Goal: Information Seeking & Learning: Learn about a topic

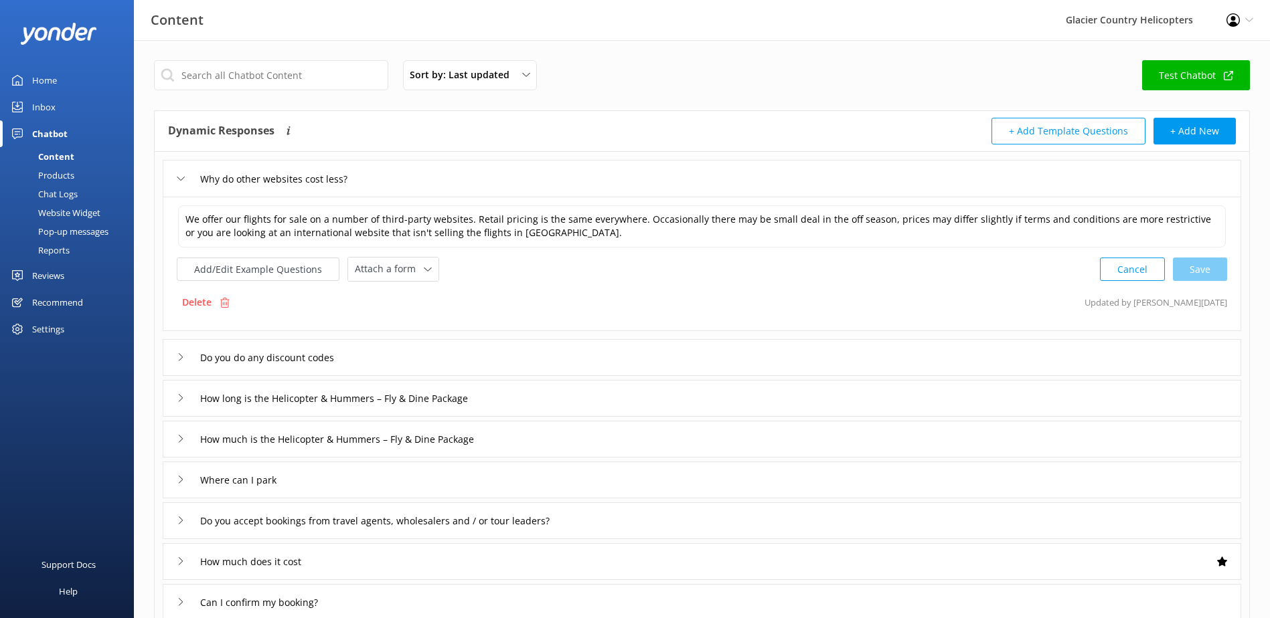
drag, startPoint x: 0, startPoint y: 0, endPoint x: 60, endPoint y: 105, distance: 121.1
click at [40, 78] on div "Home" at bounding box center [44, 80] width 25 height 27
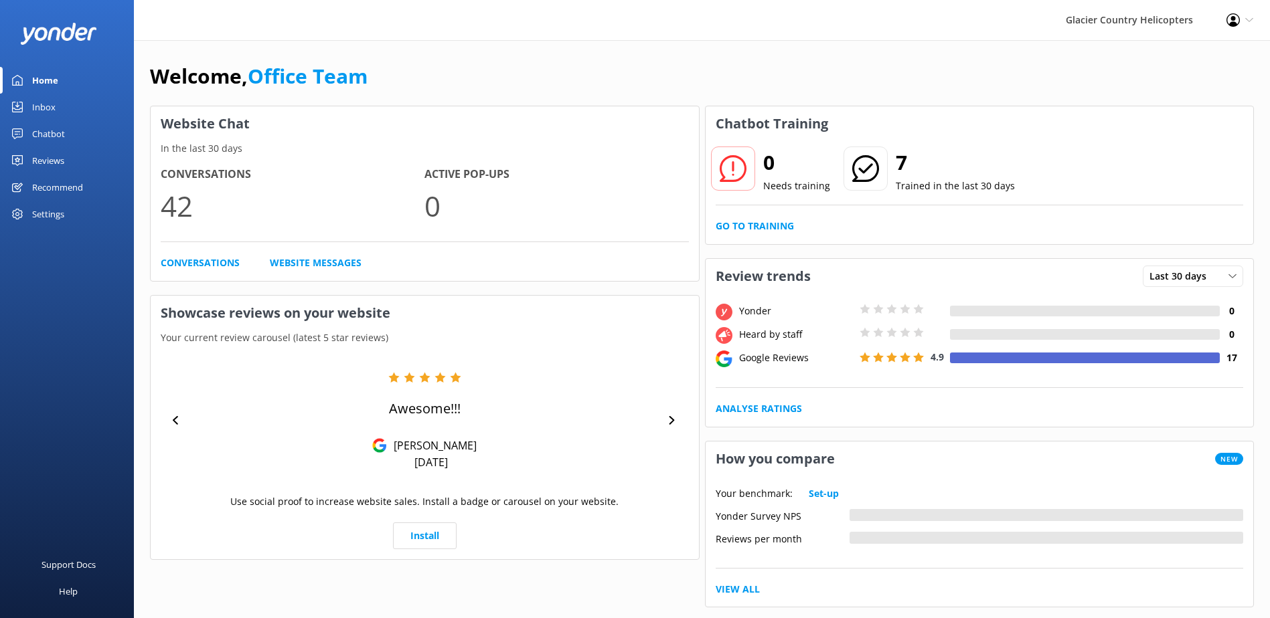
click at [69, 140] on link "Chatbot" at bounding box center [67, 133] width 134 height 27
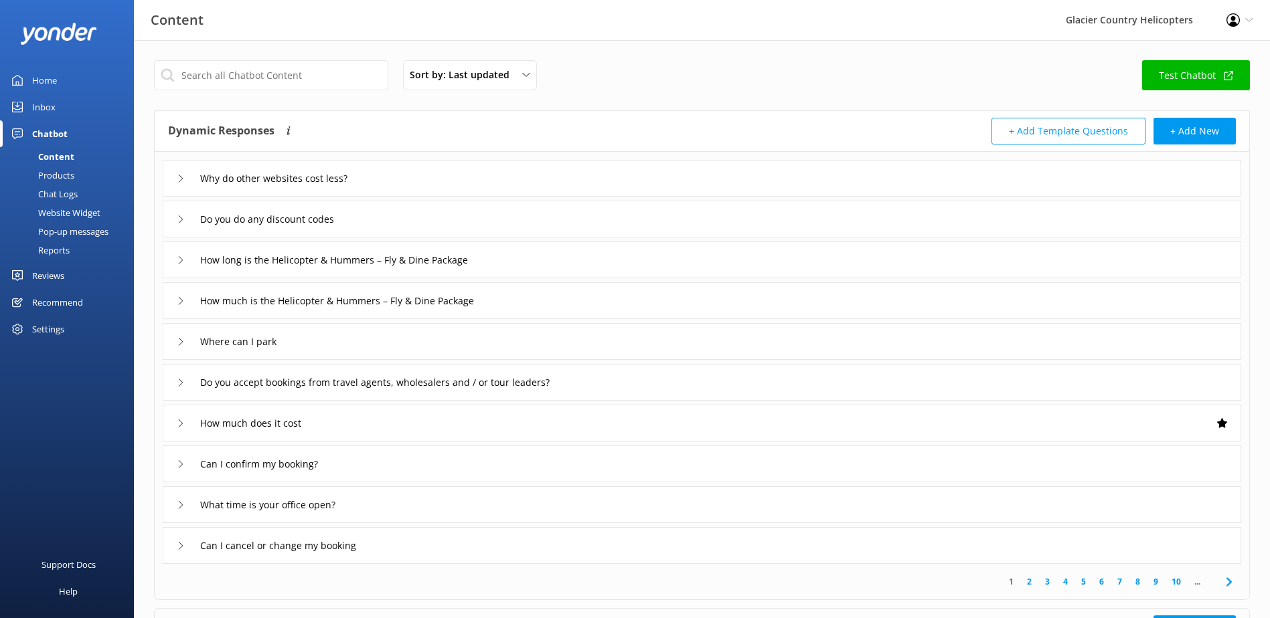
click at [75, 188] on div "Chat Logs" at bounding box center [43, 194] width 70 height 19
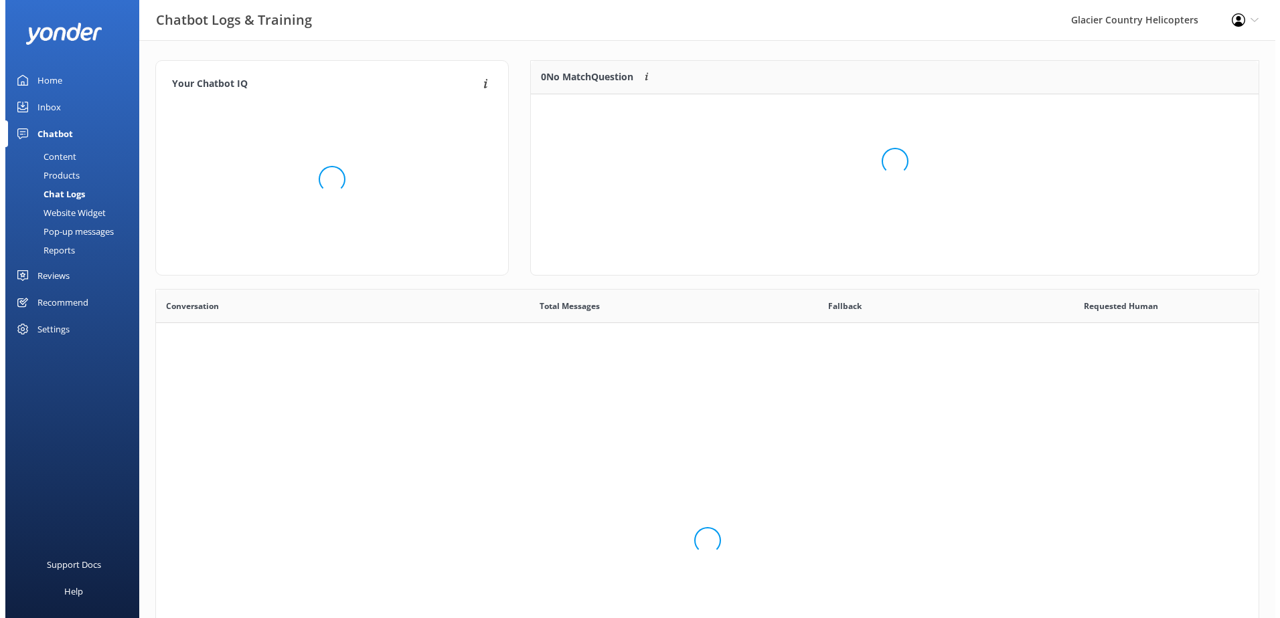
scroll to position [459, 1092]
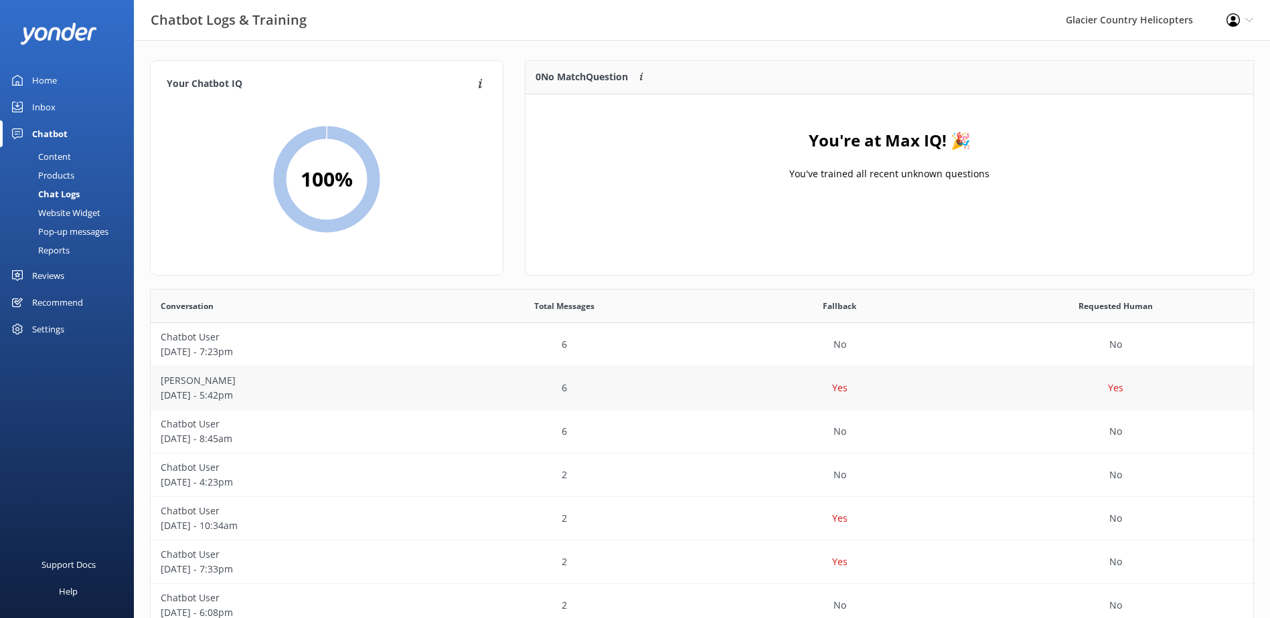
click at [323, 394] on p "[DATE] - 5:42pm" at bounding box center [289, 395] width 256 height 15
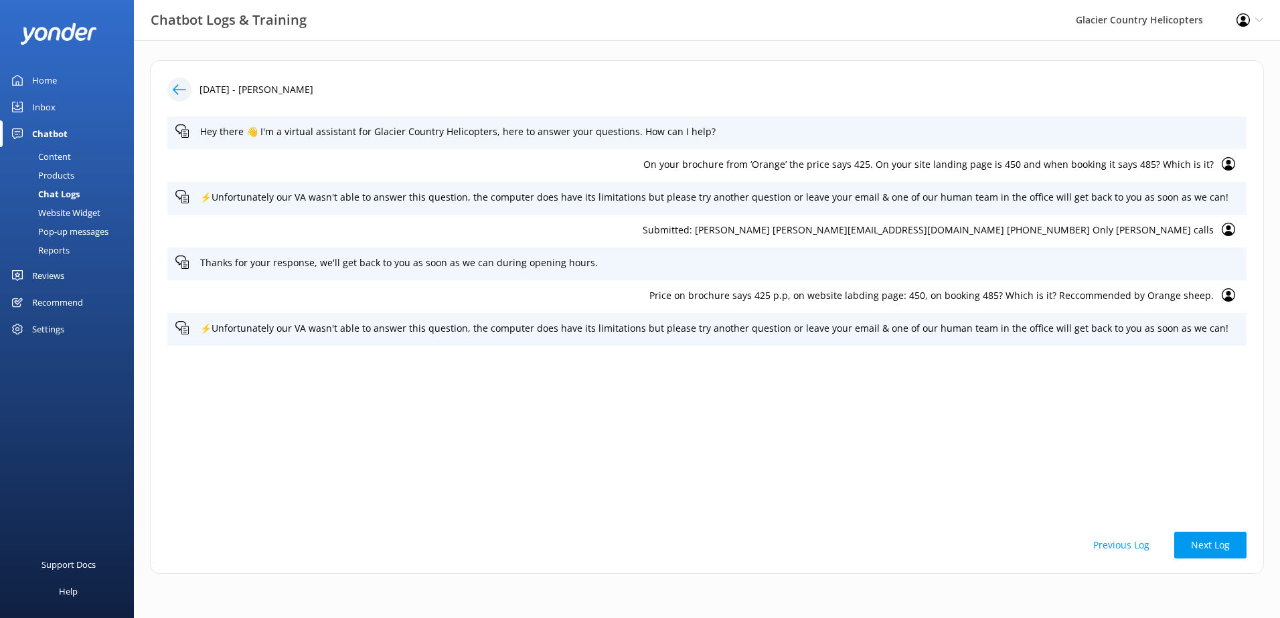
click at [175, 93] on icon at bounding box center [179, 89] width 13 height 13
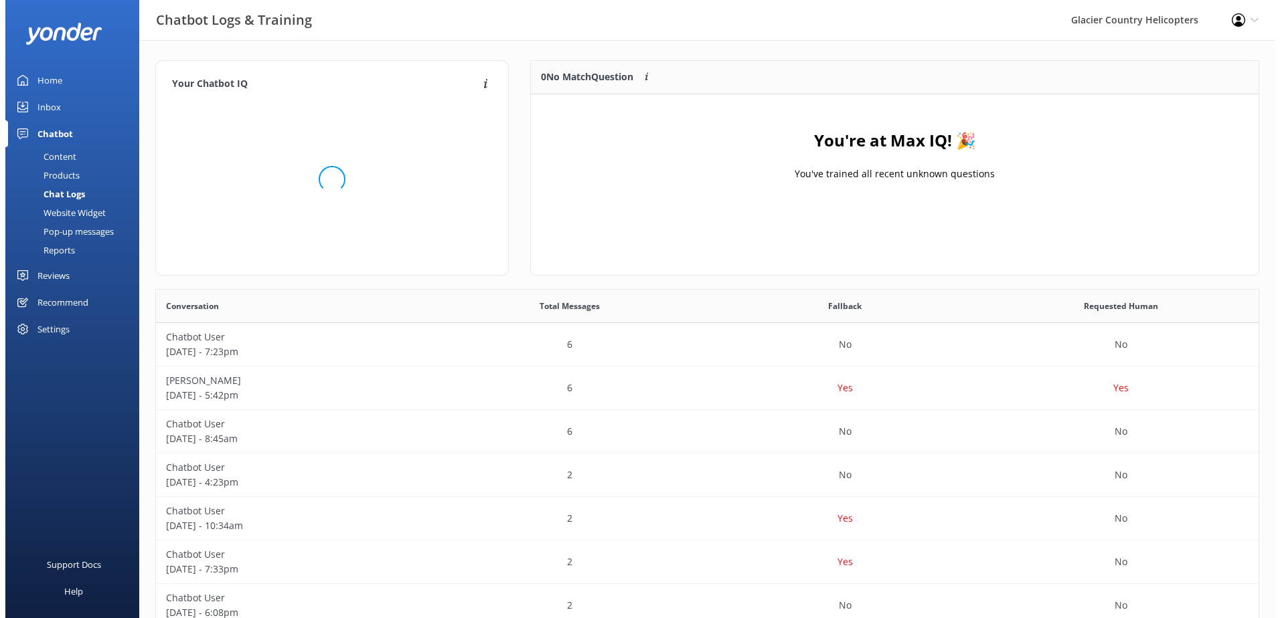
scroll to position [157, 717]
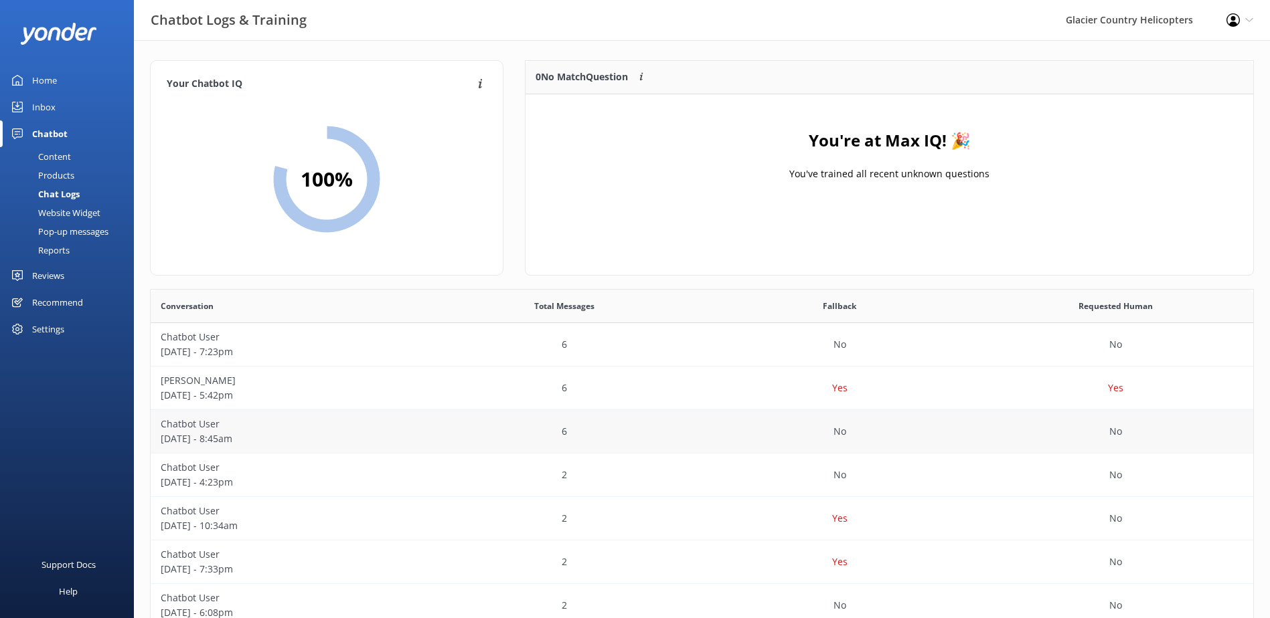
click at [210, 428] on p "Chatbot User" at bounding box center [289, 424] width 256 height 15
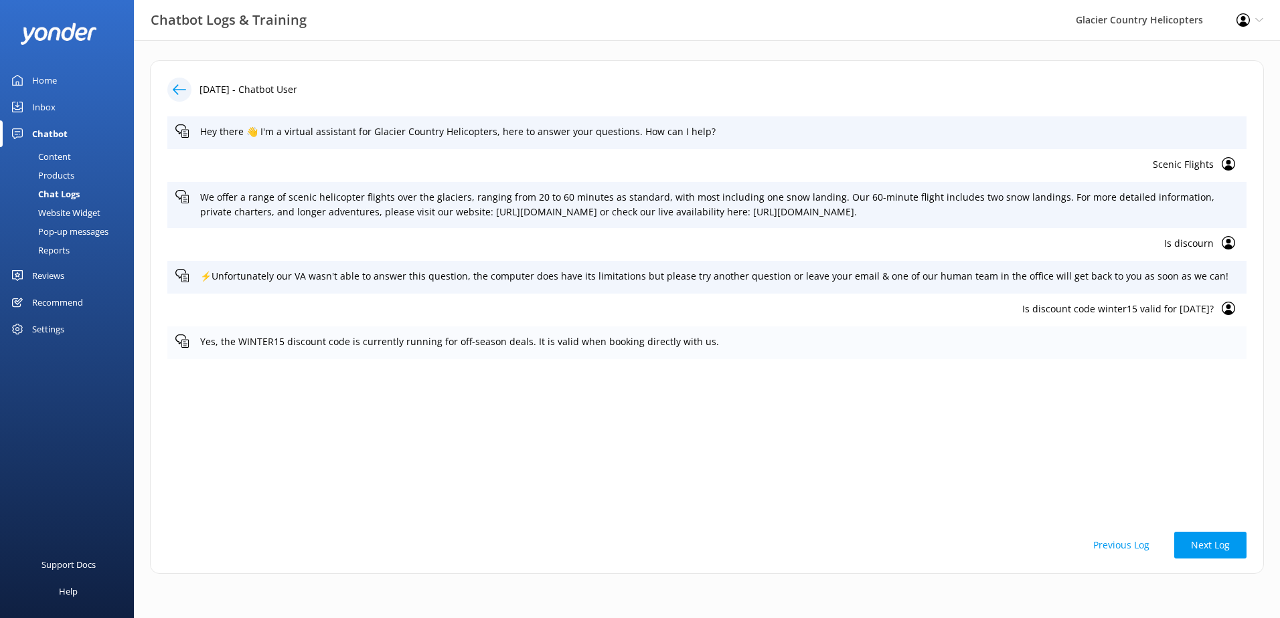
click at [638, 347] on p "Yes, the WINTER15 discount code is currently running for off-season deals. It i…" at bounding box center [719, 342] width 1038 height 15
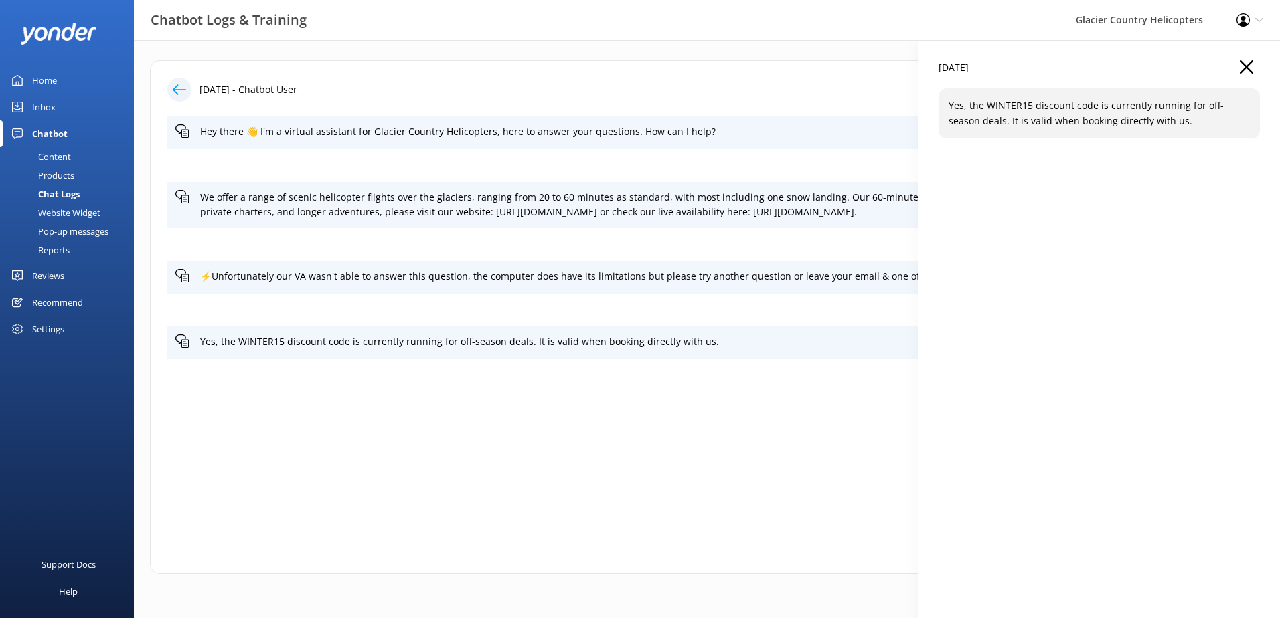
click at [1015, 110] on p "Yes, the WINTER15 discount code is currently running for off-season deals. It i…" at bounding box center [1099, 113] width 301 height 30
click at [978, 104] on p "Yes, the WINTER15 discount code is currently running for off-season deals. It i…" at bounding box center [1099, 113] width 301 height 30
click at [1253, 71] on div "[DATE]" at bounding box center [1098, 74] width 321 height 28
click at [214, 355] on div "Yes, the WINTER15 discount code is currently running for off-season deals. It i…" at bounding box center [706, 343] width 1079 height 33
click at [173, 341] on div "Yes, the WINTER15 discount code is currently running for off-season deals. It i…" at bounding box center [706, 343] width 1079 height 33
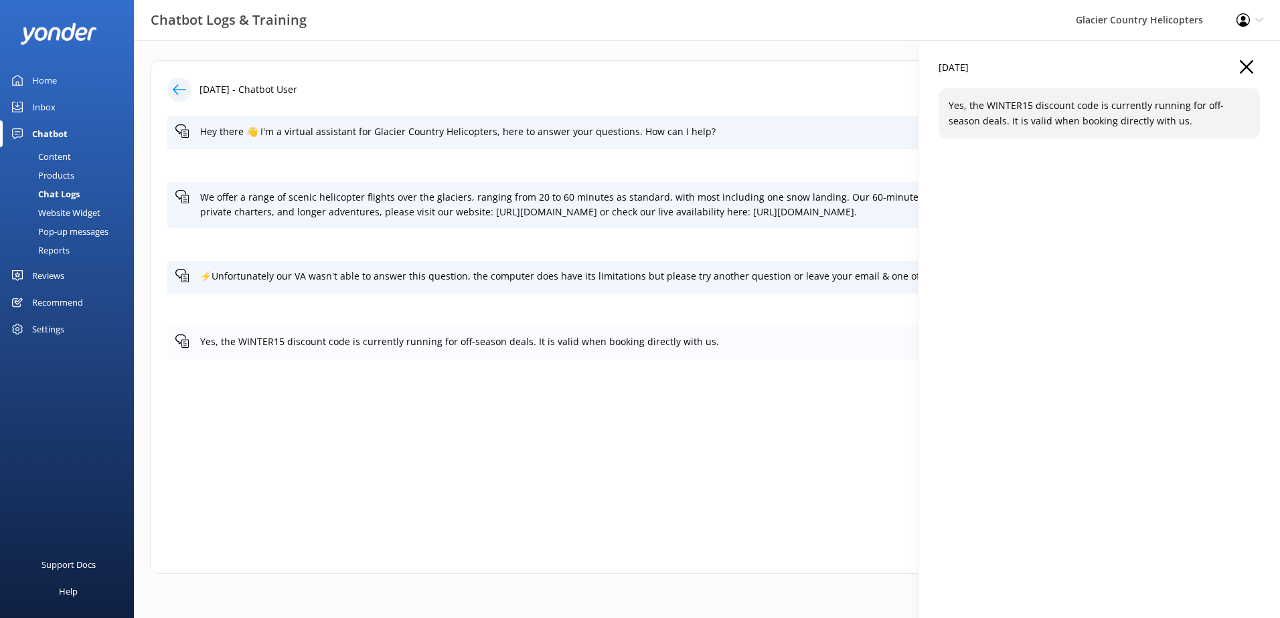
click at [185, 342] on use at bounding box center [181, 341] width 13 height 13
click at [1254, 71] on div "[DATE]" at bounding box center [1098, 74] width 321 height 28
click at [64, 197] on div "Chat Logs" at bounding box center [44, 194] width 72 height 19
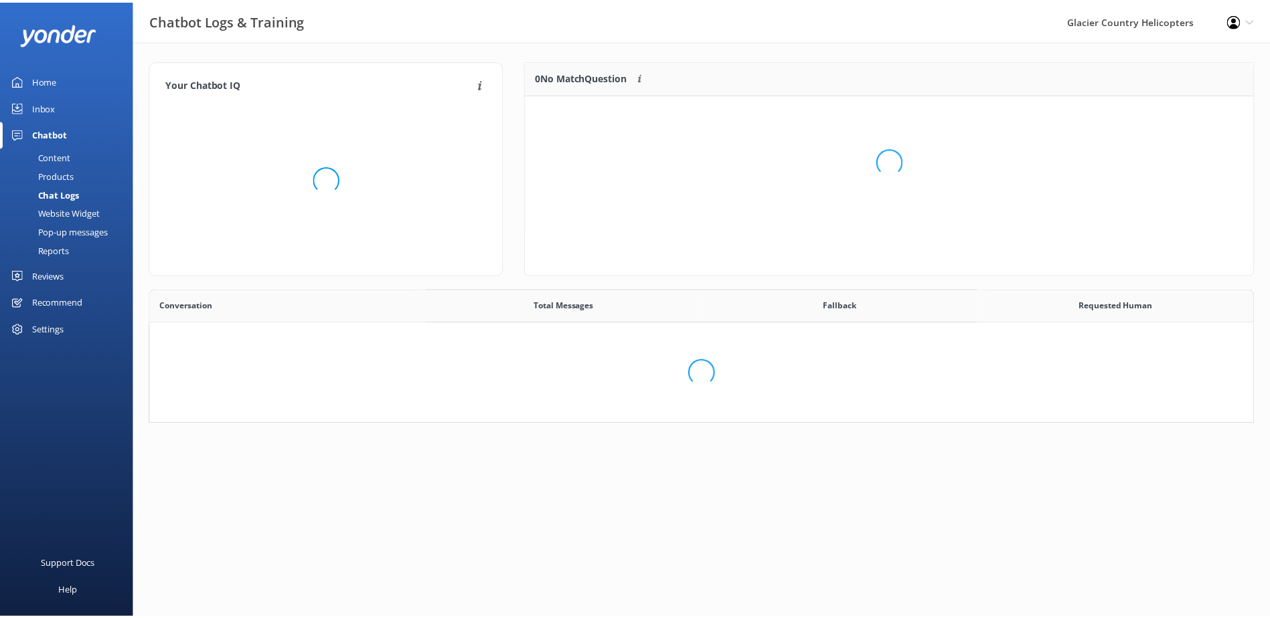
scroll to position [459, 1092]
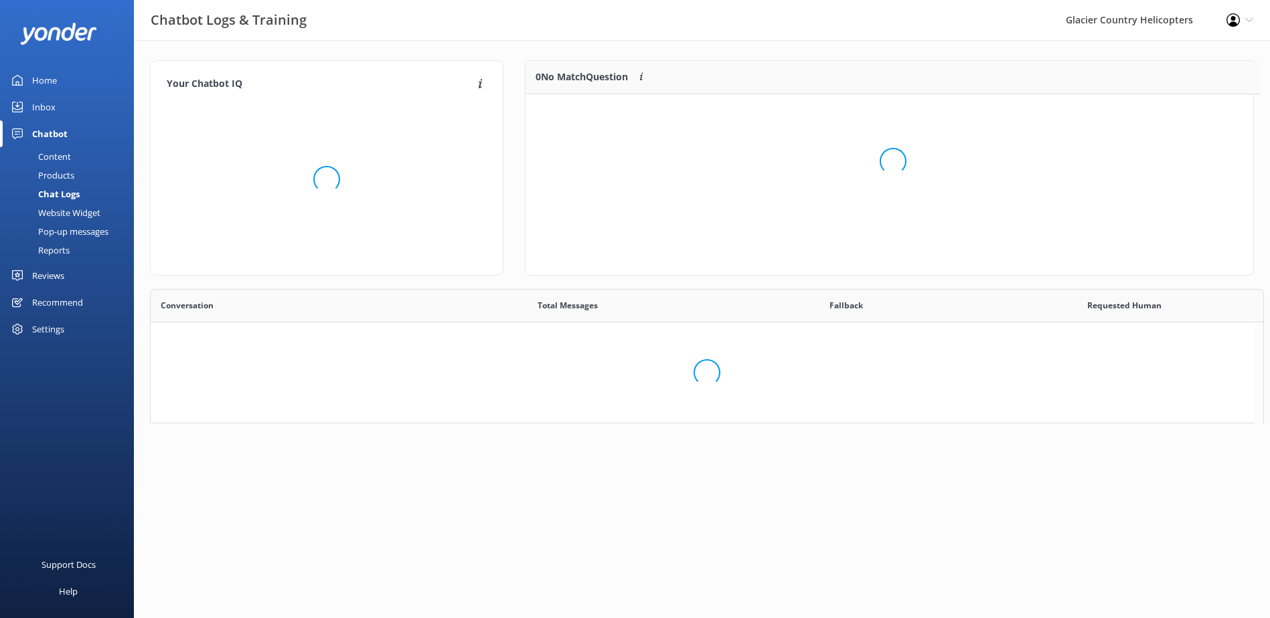
click at [59, 156] on div "Content" at bounding box center [39, 156] width 63 height 19
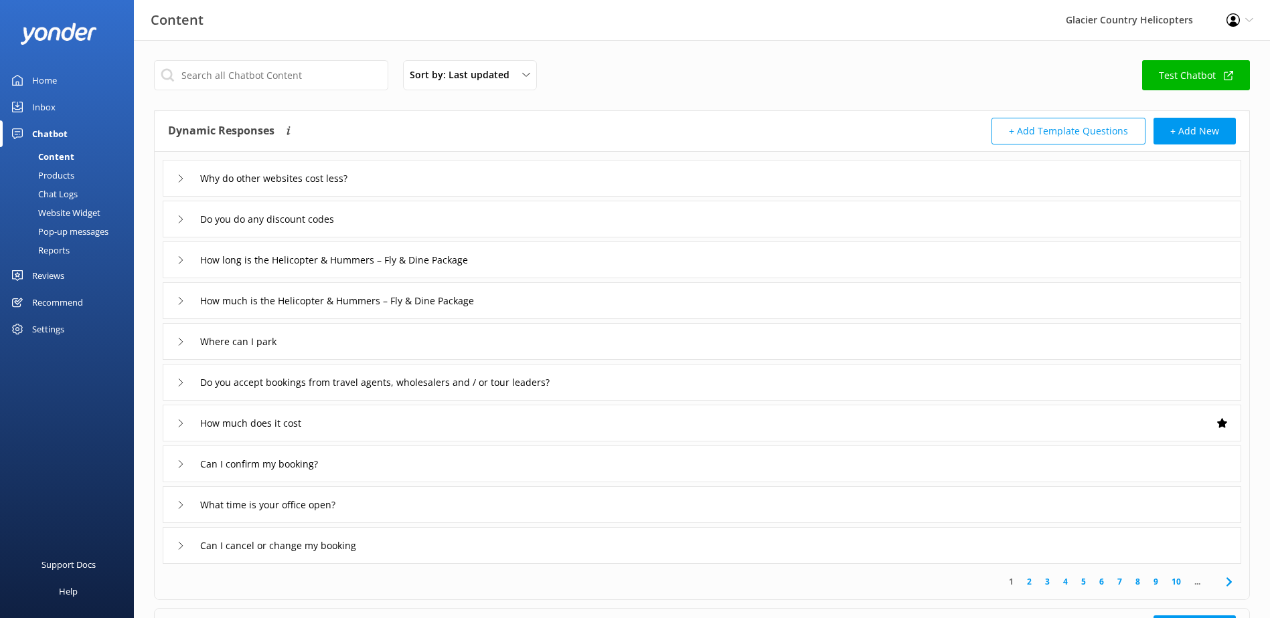
click at [62, 197] on div "Chat Logs" at bounding box center [43, 194] width 70 height 19
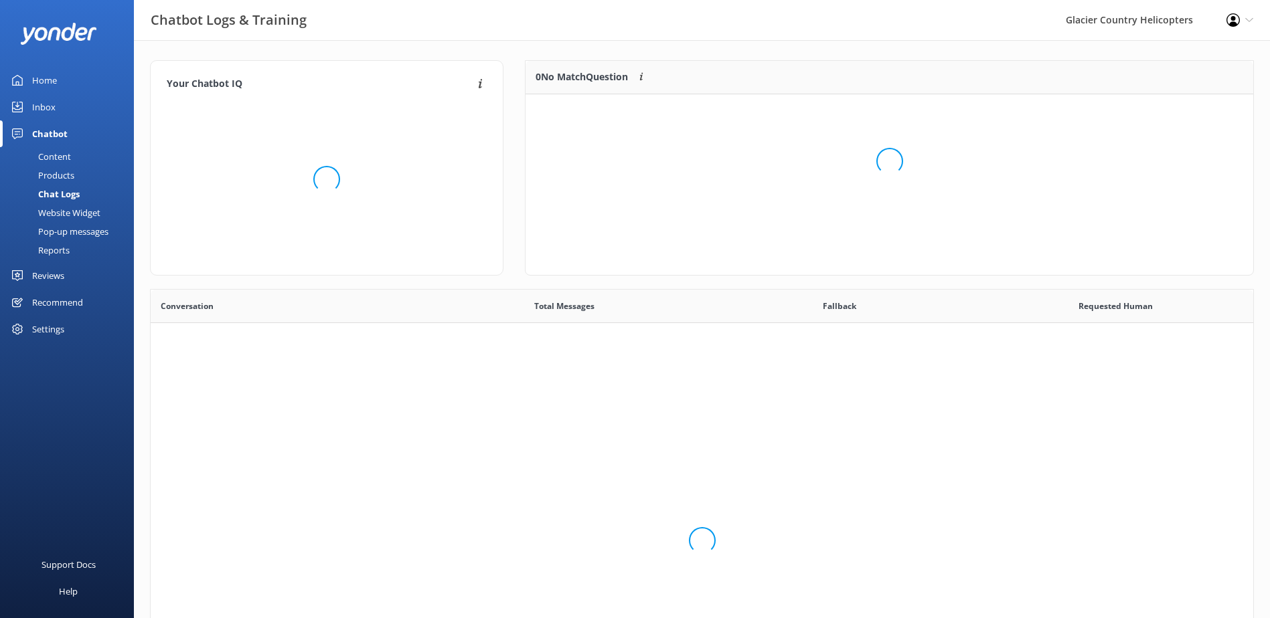
scroll to position [459, 1092]
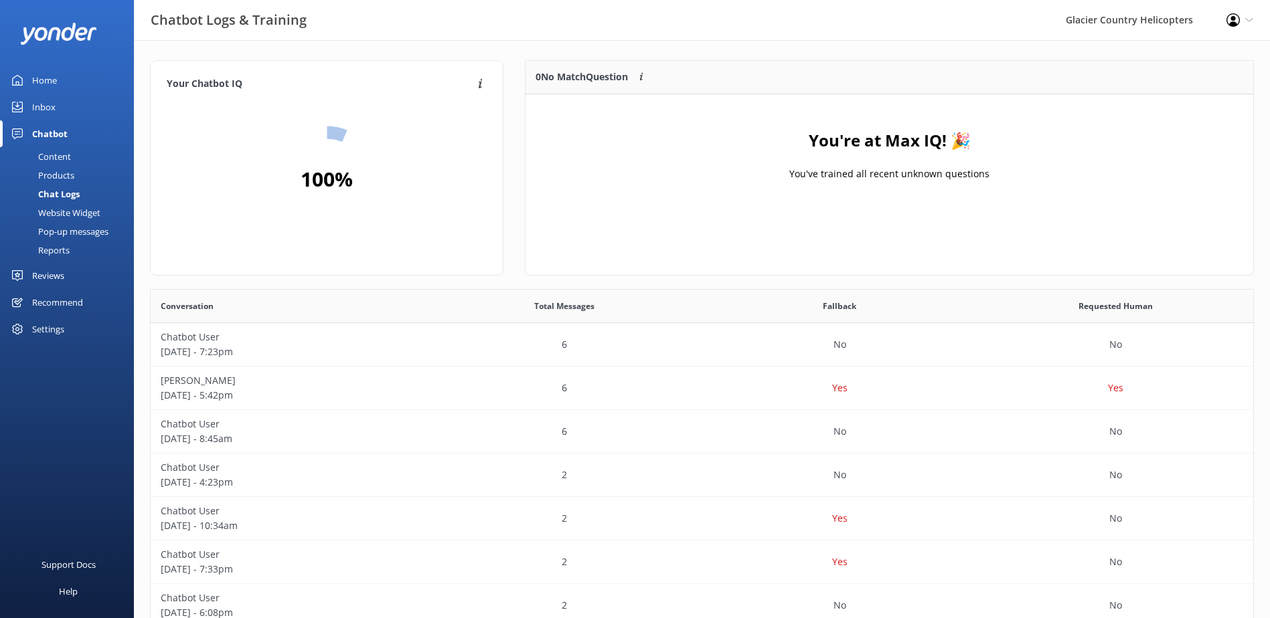
click at [58, 169] on div "Products" at bounding box center [41, 175] width 66 height 19
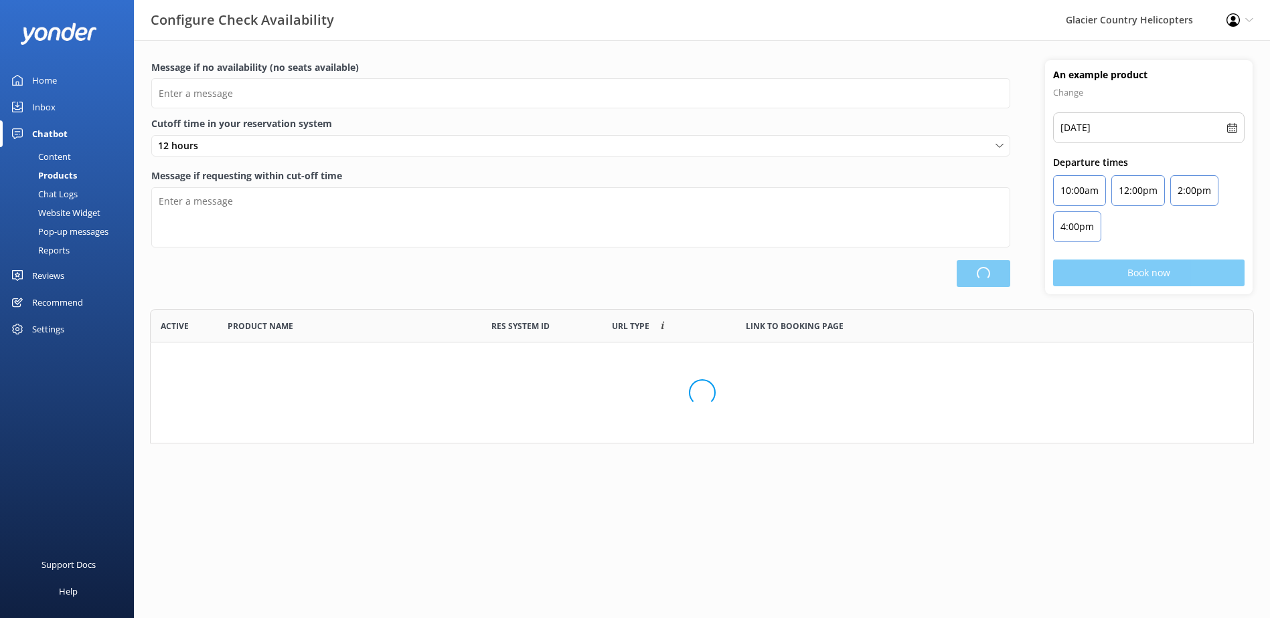
type input "There are no seats available, please check an alternative day"
type textarea "Our online booking system closes {hours} prior to departure. Please book the ne…"
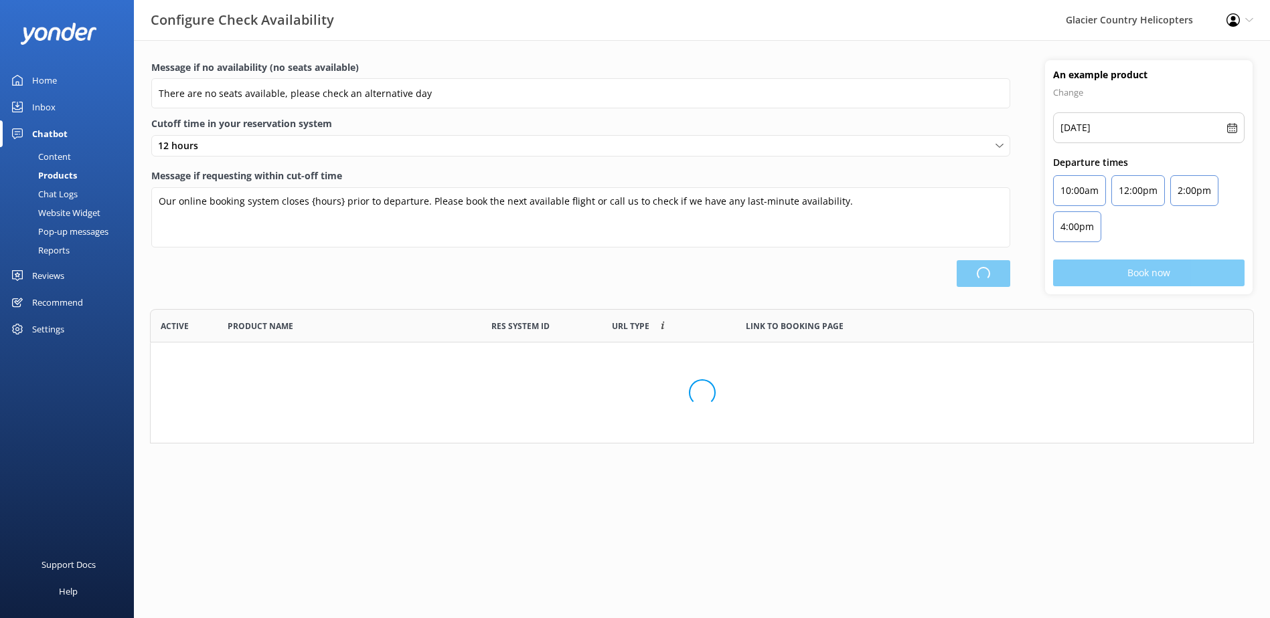
scroll to position [392, 1092]
click at [59, 152] on div "Content" at bounding box center [39, 156] width 63 height 19
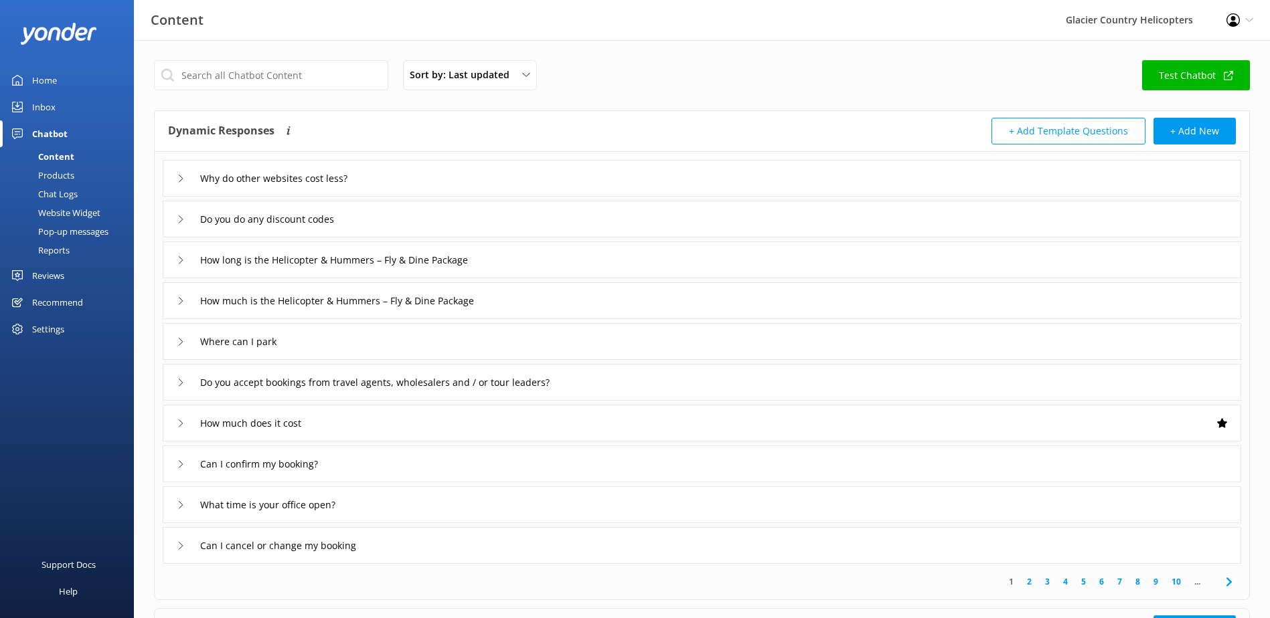
click at [185, 219] on div "Do you do any discount codes" at bounding box center [260, 219] width 166 height 22
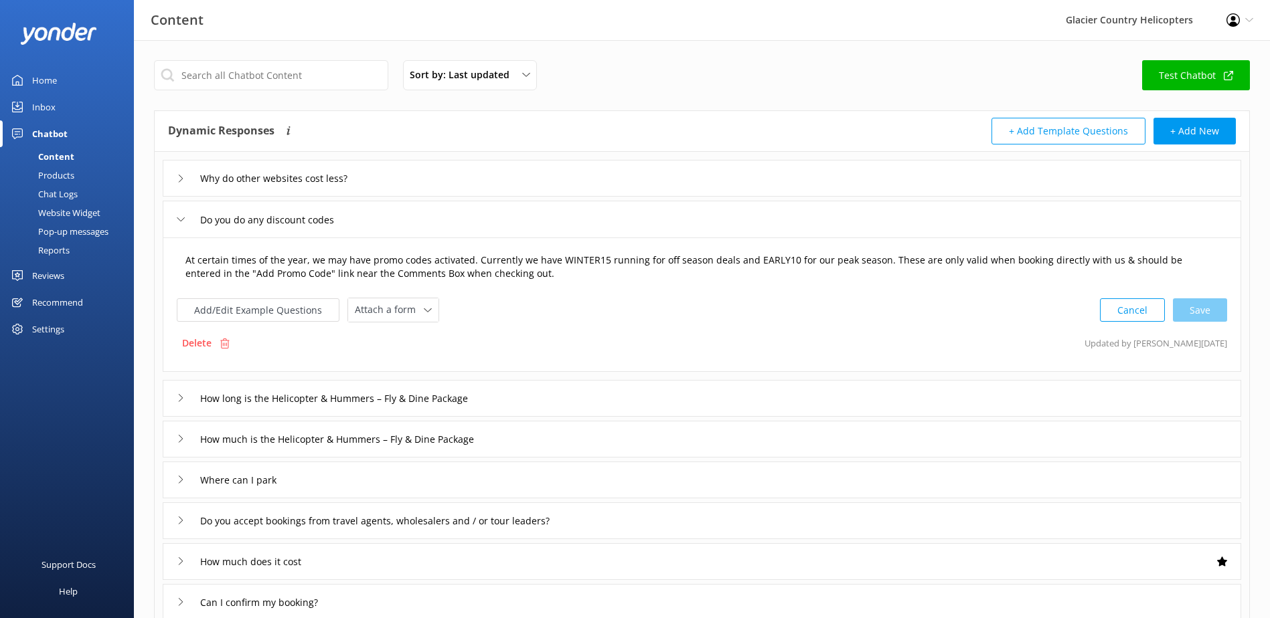
click at [515, 263] on textarea "At certain times of the year, we may have promo codes activated. Currently we h…" at bounding box center [702, 267] width 1048 height 42
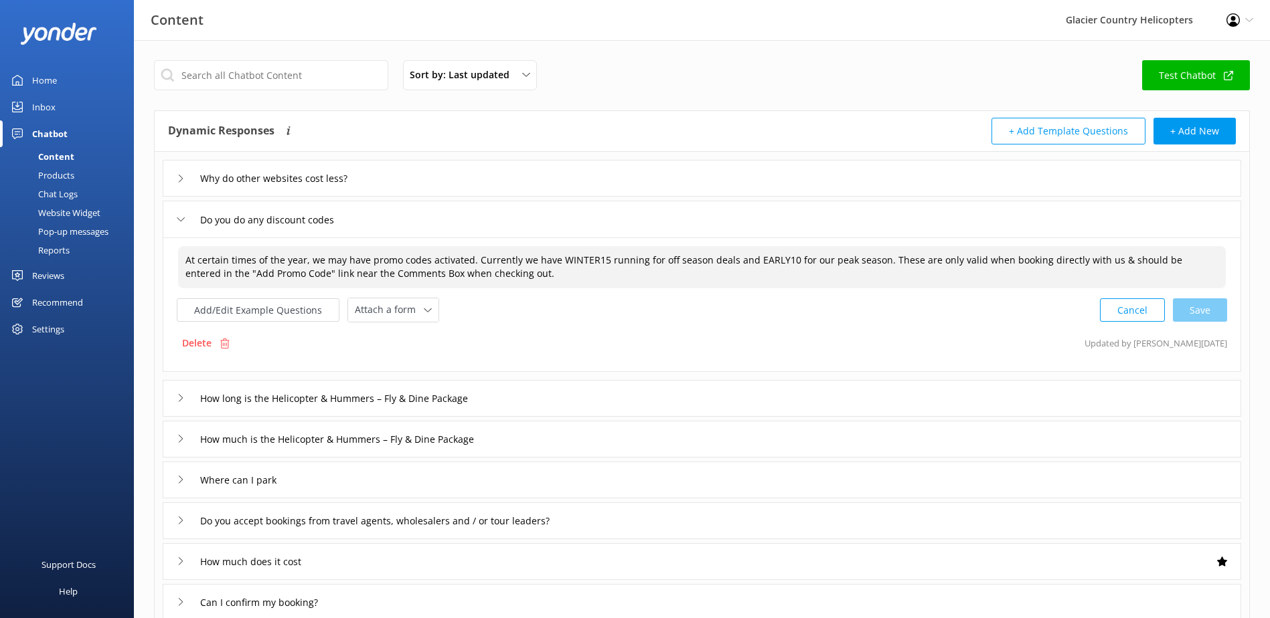
click at [49, 88] on div "Home" at bounding box center [44, 80] width 25 height 27
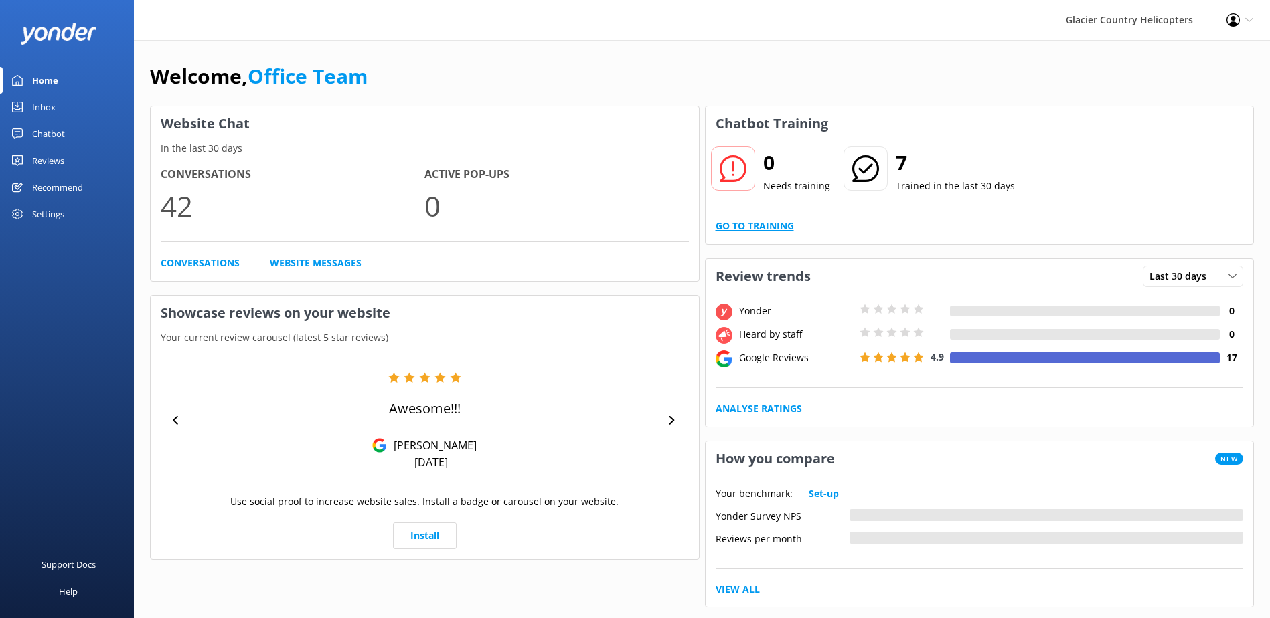
click at [746, 232] on link "Go to Training" at bounding box center [755, 226] width 78 height 15
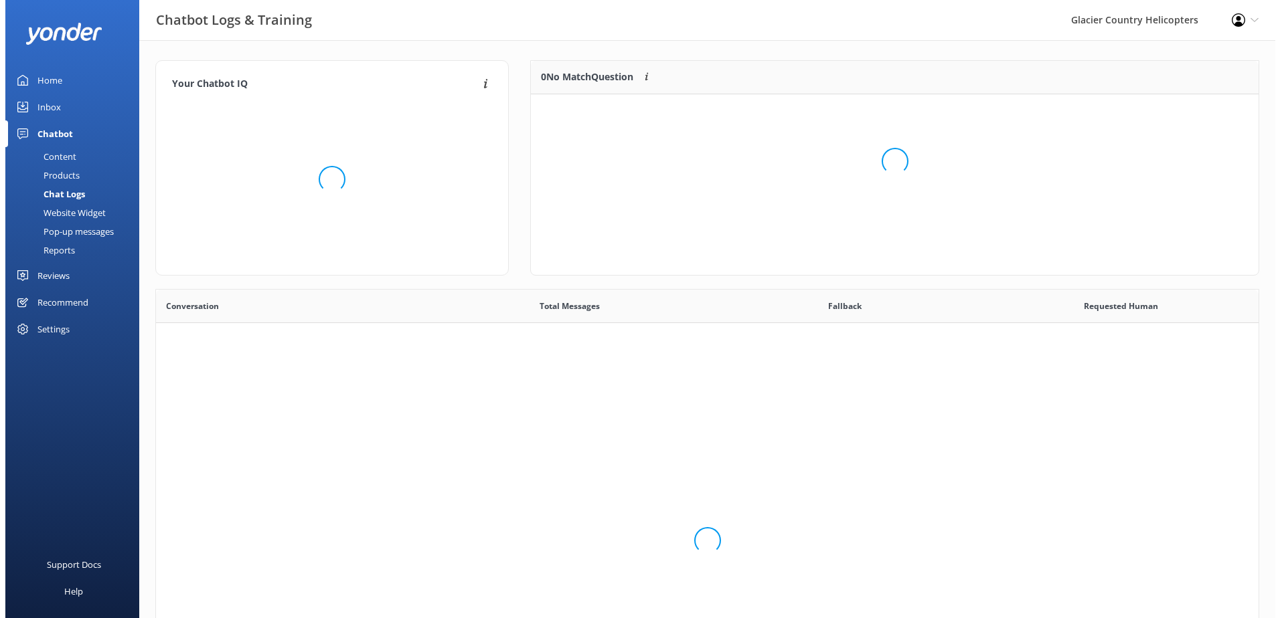
scroll to position [459, 1092]
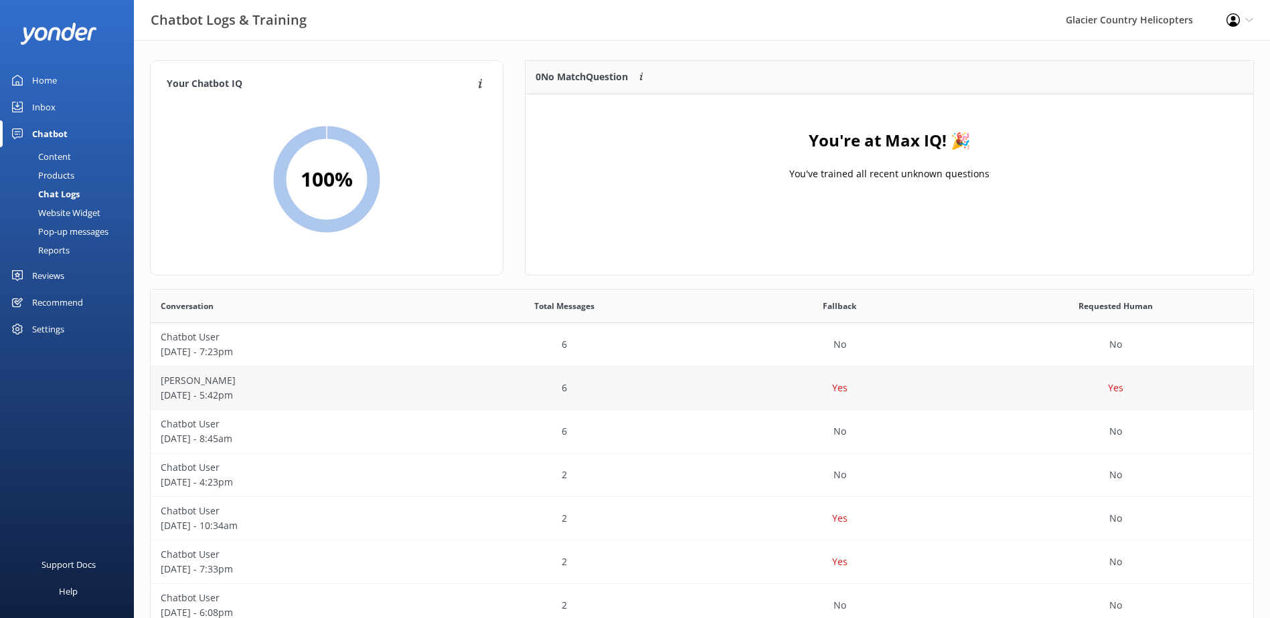
click at [230, 397] on p "[DATE] - 5:42pm" at bounding box center [289, 395] width 256 height 15
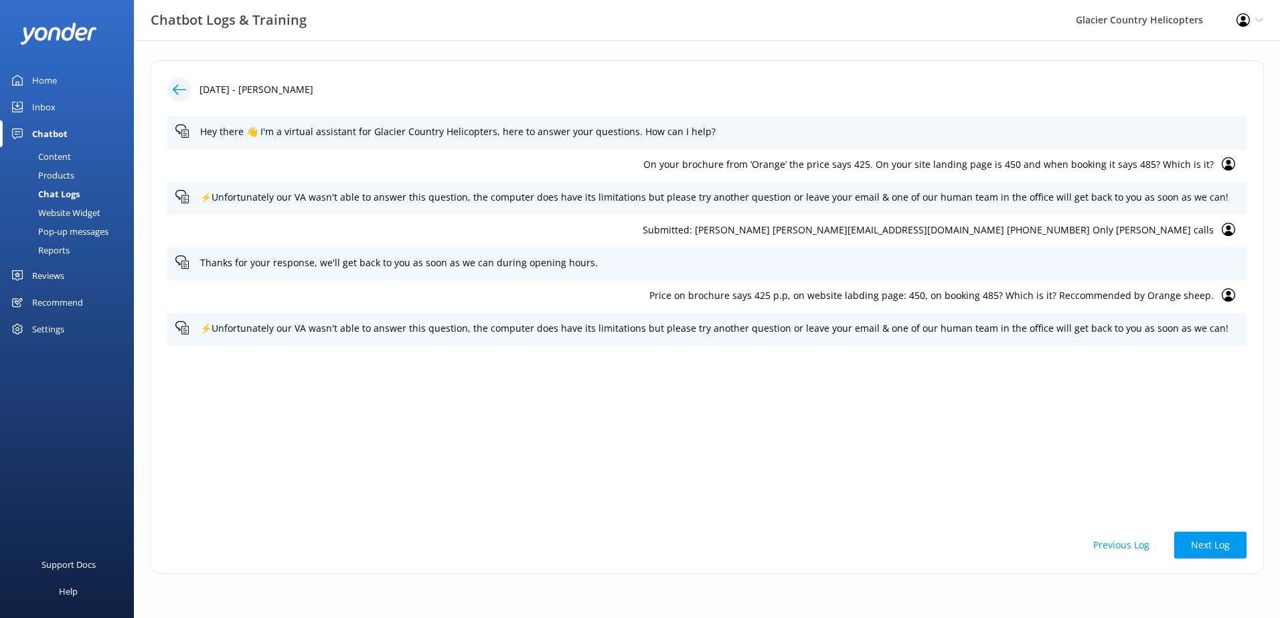
click at [168, 90] on div at bounding box center [179, 90] width 24 height 24
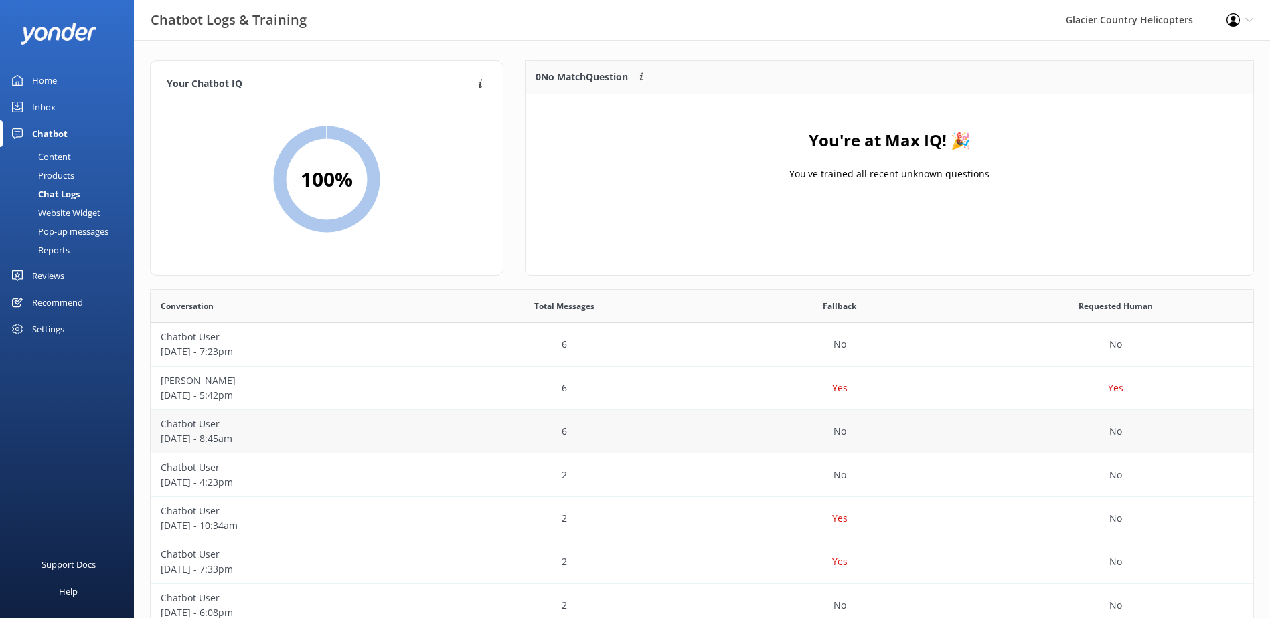
click at [268, 444] on p "[DATE] - 8:45am" at bounding box center [289, 439] width 256 height 15
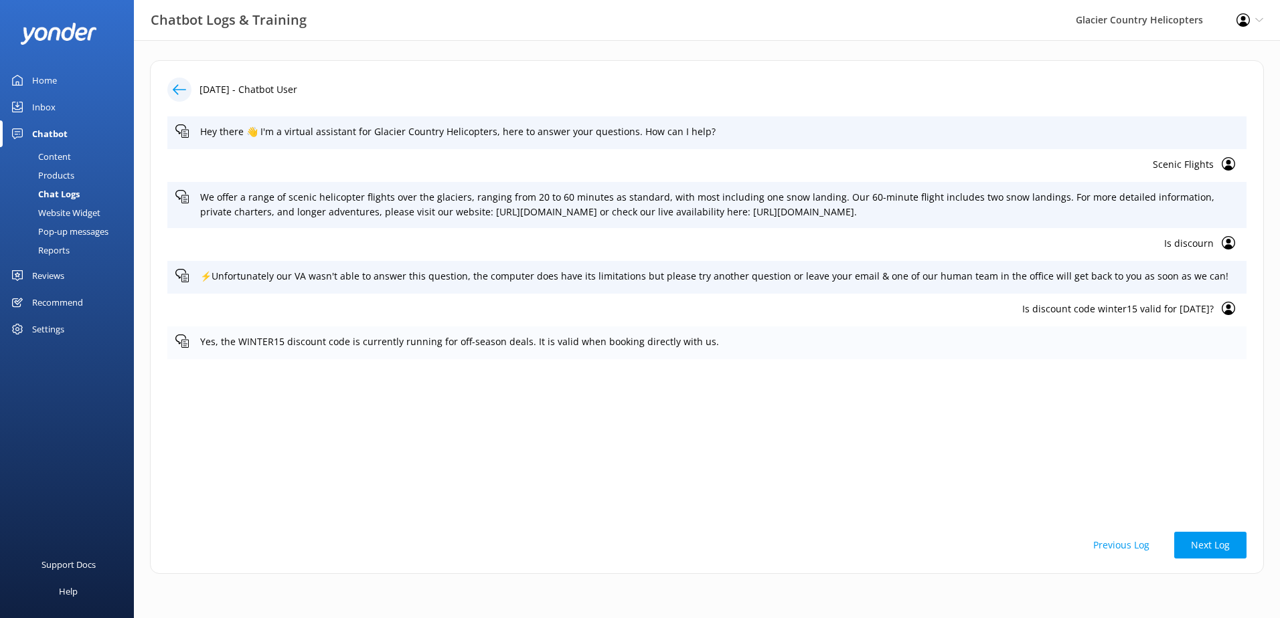
click at [699, 355] on div "Yes, the WINTER15 discount code is currently running for off-season deals. It i…" at bounding box center [706, 343] width 1079 height 33
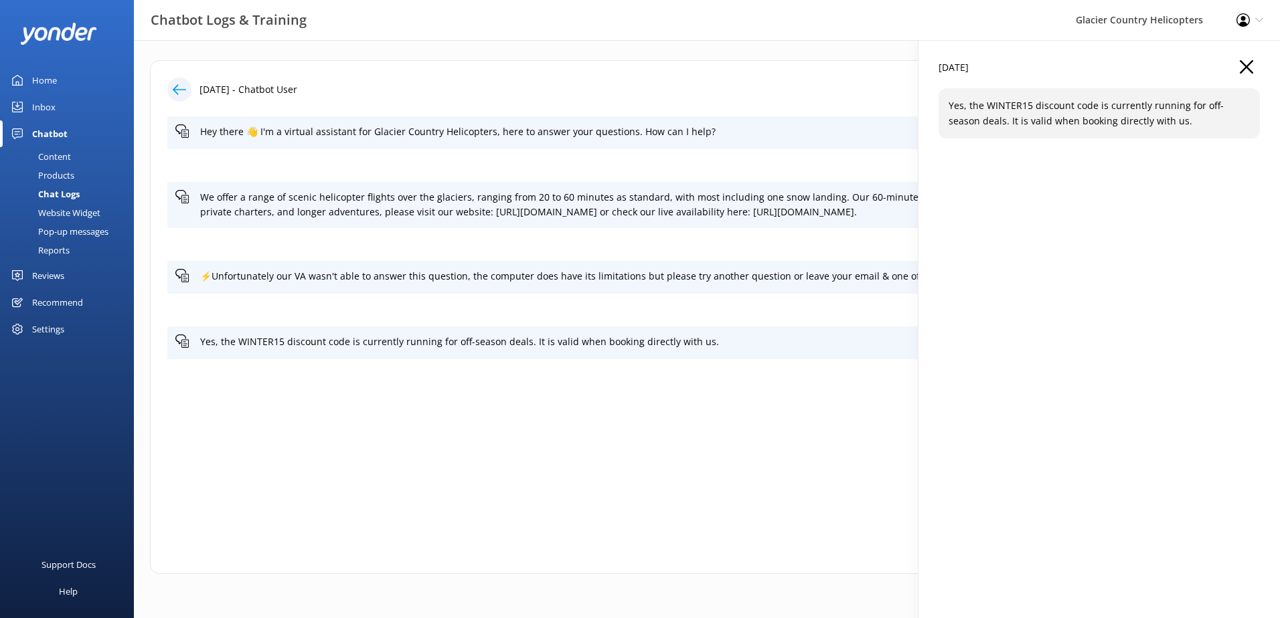
click at [1090, 114] on p "Yes, the WINTER15 discount code is currently running for off-season deals. It i…" at bounding box center [1099, 113] width 301 height 30
click at [1244, 70] on use "button" at bounding box center [1246, 66] width 13 height 13
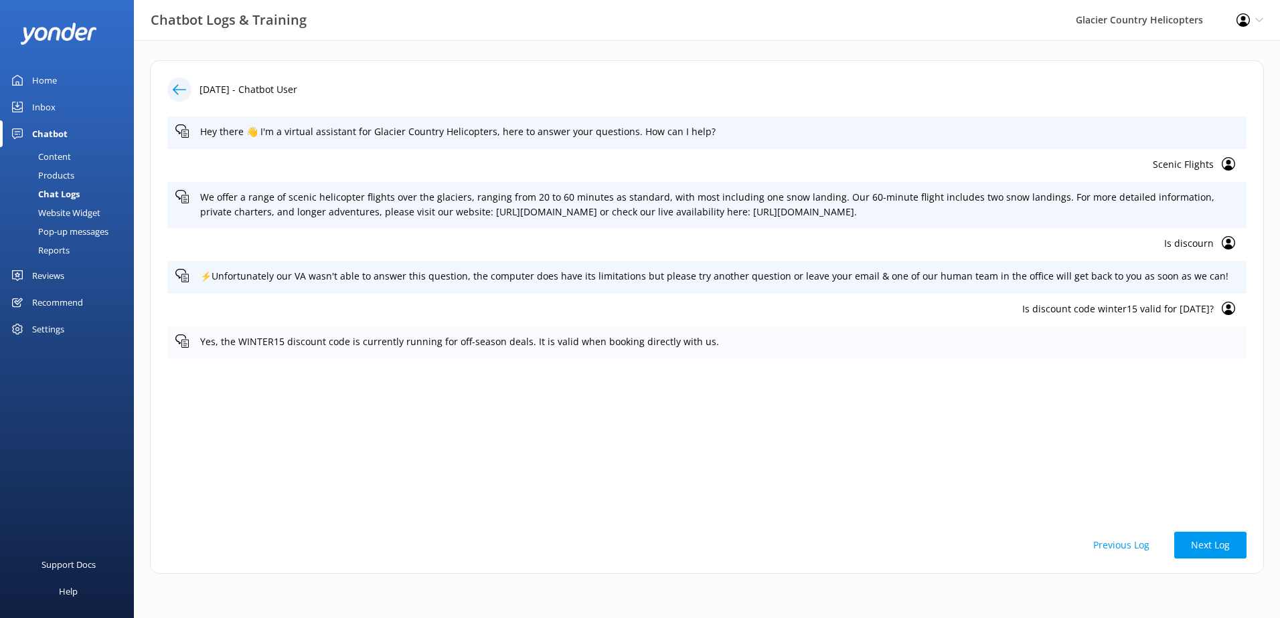
click at [398, 337] on p "Yes, the WINTER15 discount code is currently running for off-season deals. It i…" at bounding box center [719, 342] width 1038 height 15
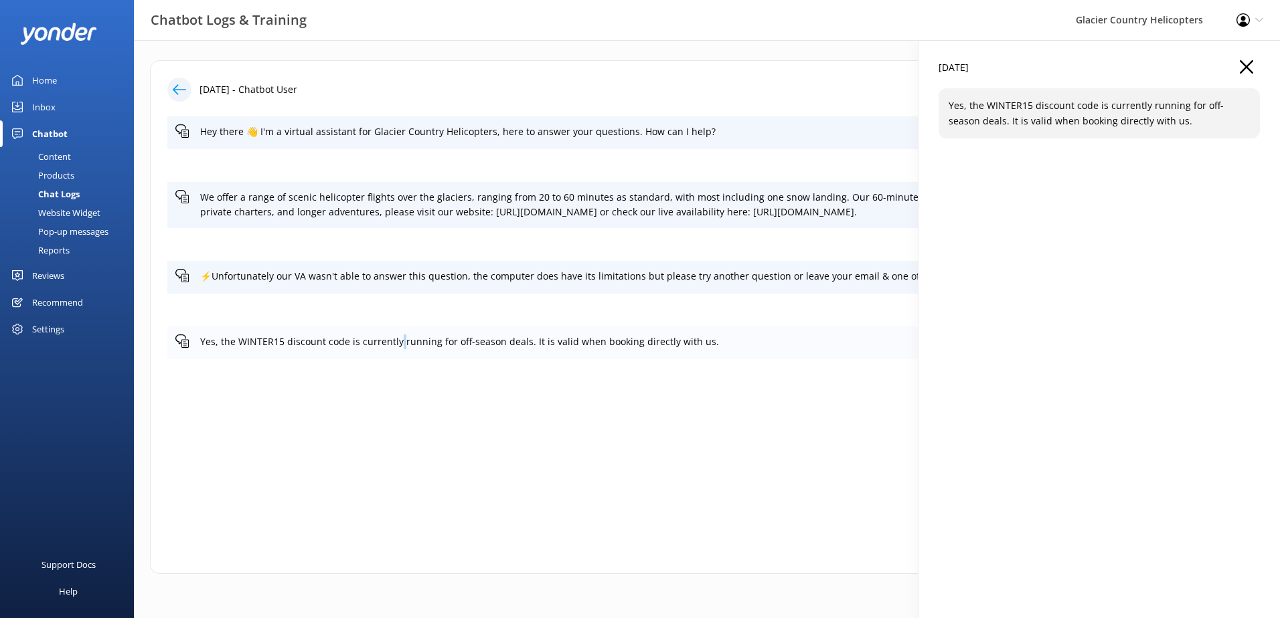
click at [398, 337] on p "Yes, the WINTER15 discount code is currently running for off-season deals. It i…" at bounding box center [719, 342] width 1038 height 15
click at [965, 95] on div "Yes, the WINTER15 discount code is currently running for off-season deals. It i…" at bounding box center [1098, 113] width 321 height 50
click at [968, 107] on p "Yes, the WINTER15 discount code is currently running for off-season deals. It i…" at bounding box center [1099, 113] width 301 height 30
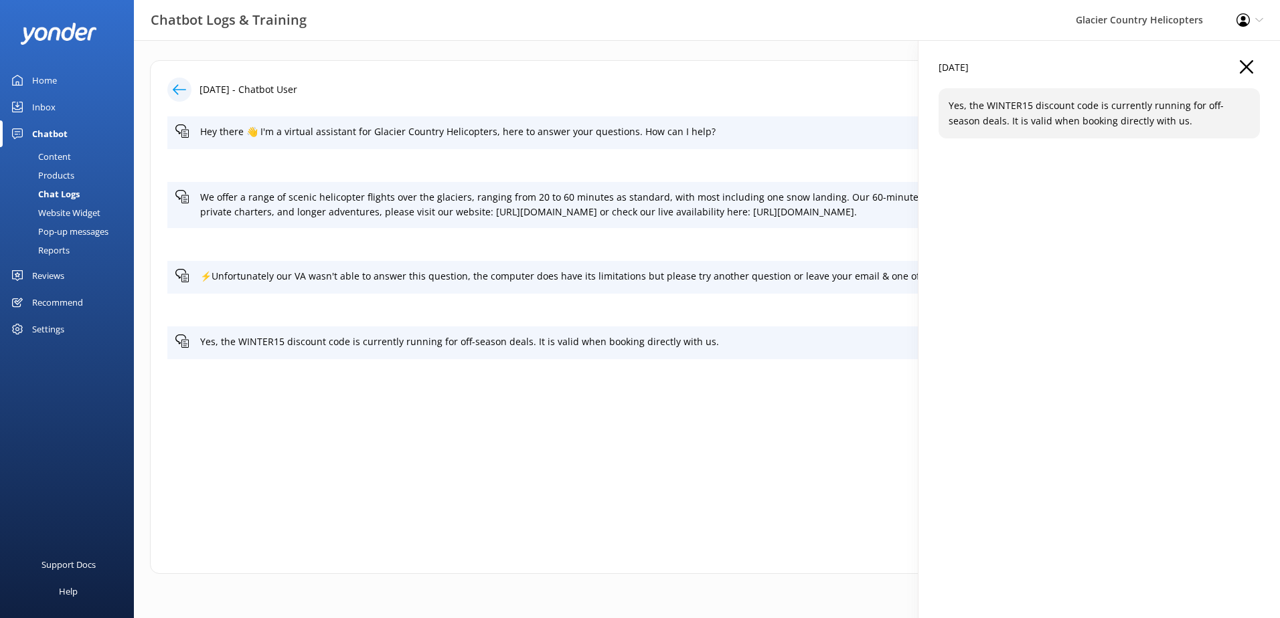
click at [1229, 64] on div "[DATE]" at bounding box center [1098, 74] width 321 height 28
click at [1239, 67] on div "[DATE]" at bounding box center [1098, 74] width 321 height 28
click at [1238, 68] on div "[DATE]" at bounding box center [1098, 74] width 321 height 28
click at [1242, 66] on icon "button" at bounding box center [1246, 66] width 13 height 13
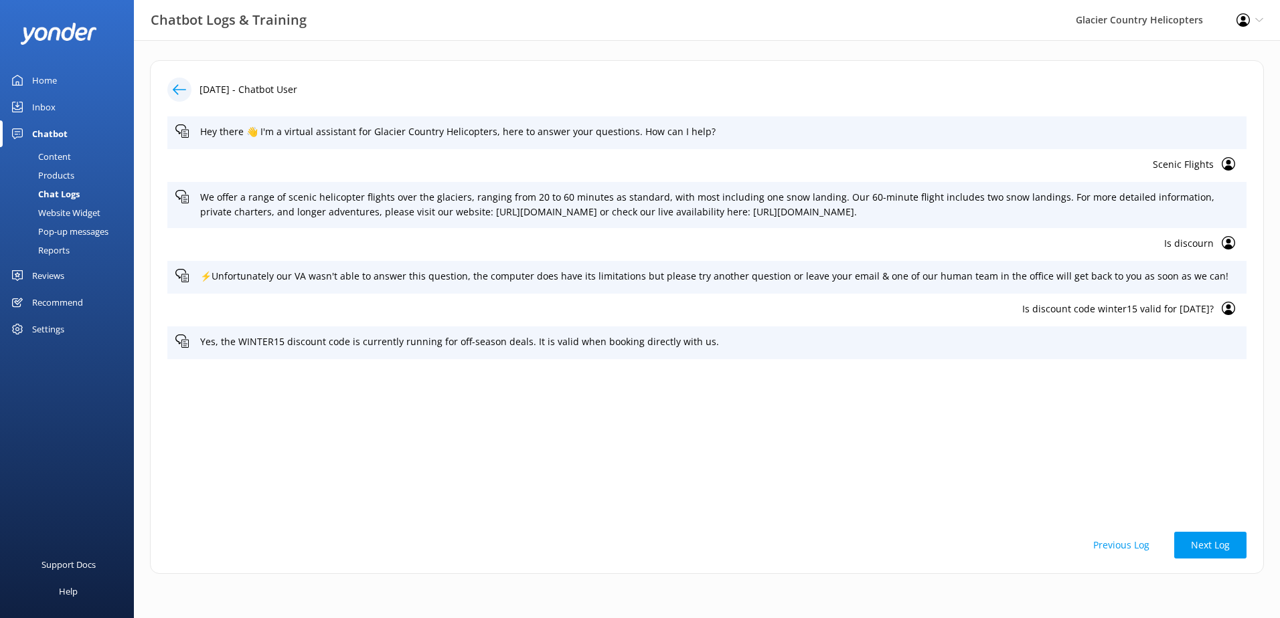
click at [77, 80] on link "Home" at bounding box center [67, 80] width 134 height 27
